Goal: Transaction & Acquisition: Book appointment/travel/reservation

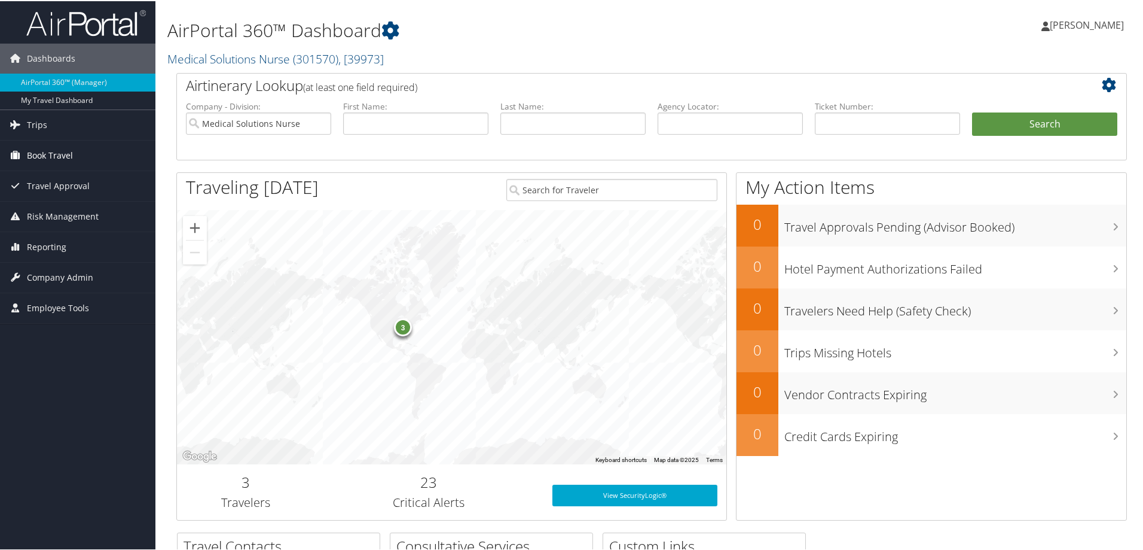
click at [60, 156] on span "Book Travel" at bounding box center [50, 154] width 46 height 30
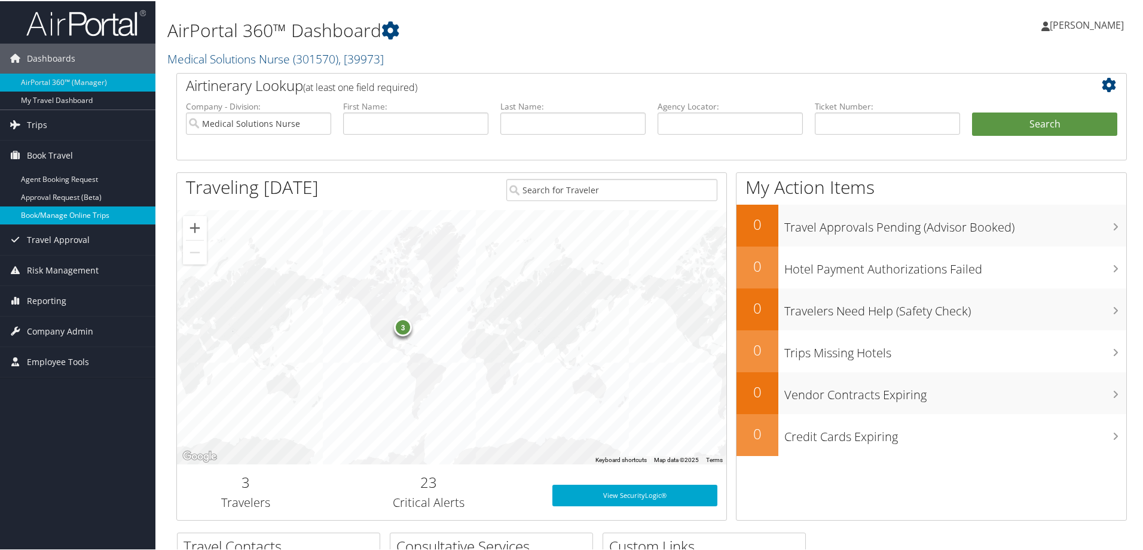
click at [58, 214] on link "Book/Manage Online Trips" at bounding box center [77, 214] width 155 height 18
